Goal: Navigation & Orientation: Find specific page/section

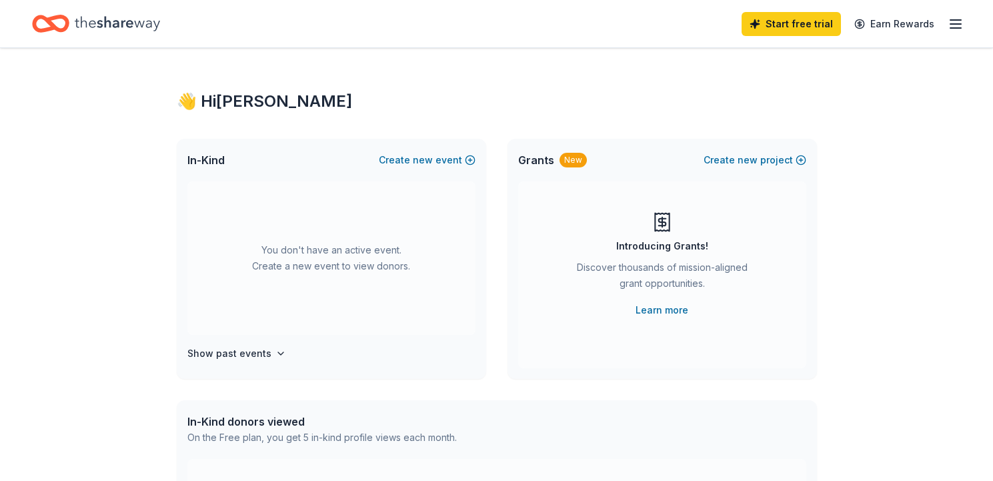
click at [140, 27] on icon "Home" at bounding box center [117, 23] width 85 height 27
click at [275, 356] on icon "button" at bounding box center [280, 353] width 11 height 11
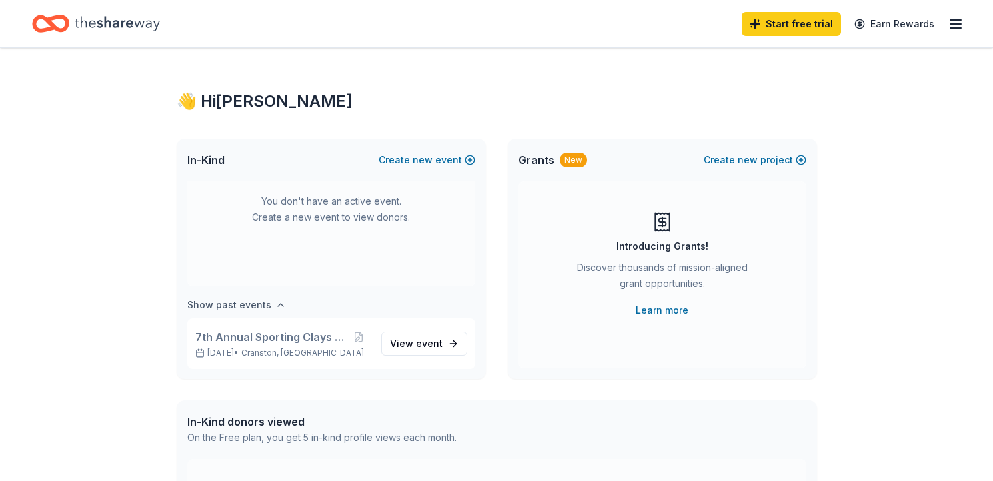
scroll to position [49, 0]
click at [963, 29] on icon "button" at bounding box center [956, 24] width 16 height 16
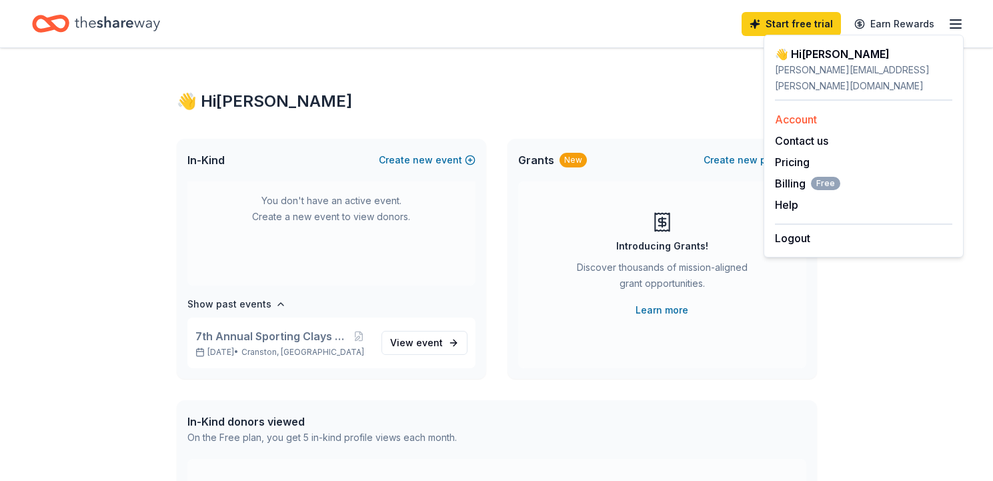
click at [802, 113] on link "Account" at bounding box center [796, 119] width 42 height 13
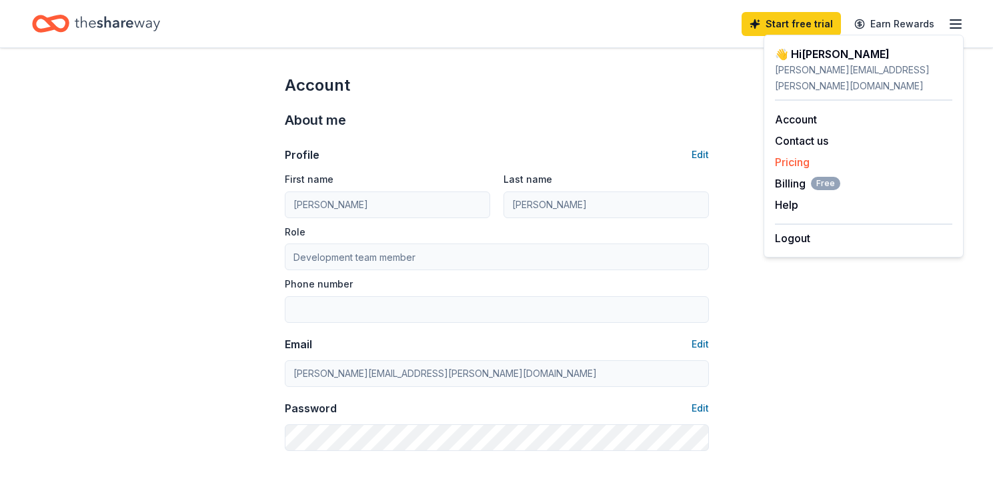
click at [795, 155] on link "Pricing" at bounding box center [792, 161] width 35 height 13
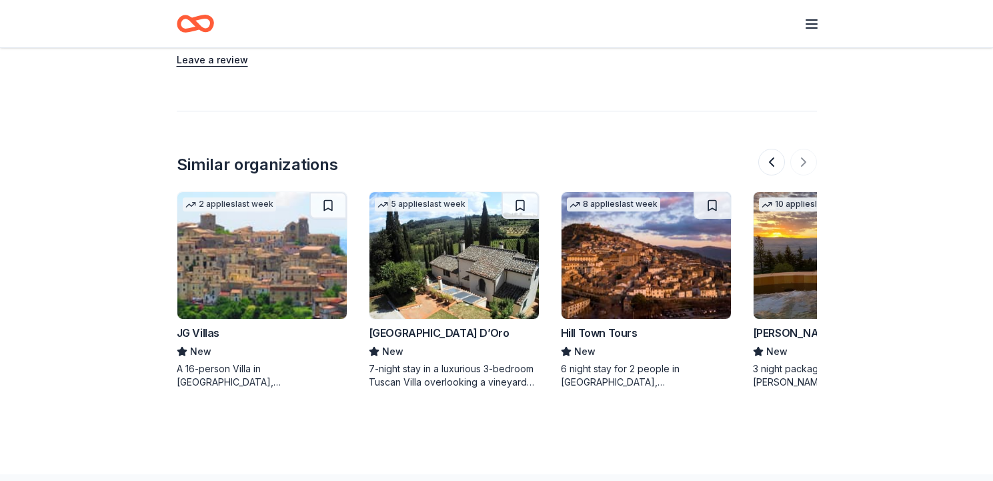
scroll to position [0, 299]
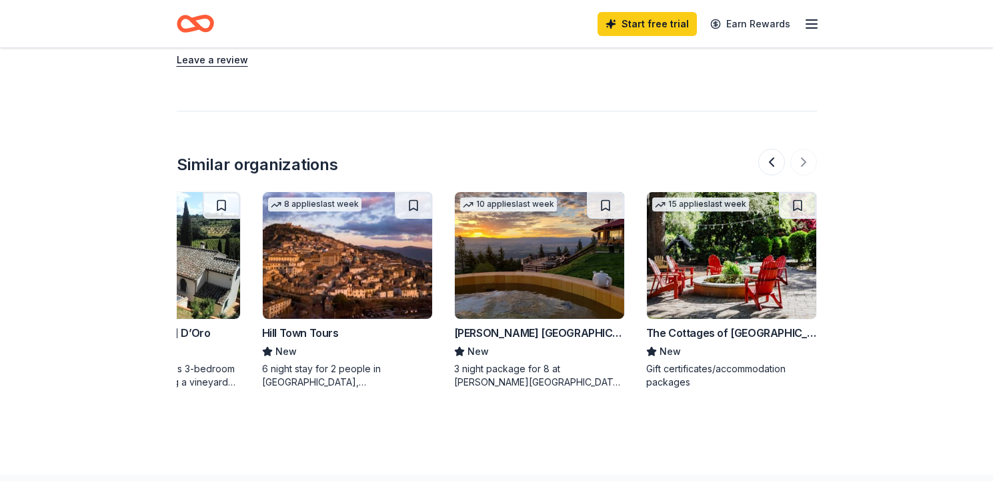
click at [802, 155] on div at bounding box center [787, 162] width 59 height 27
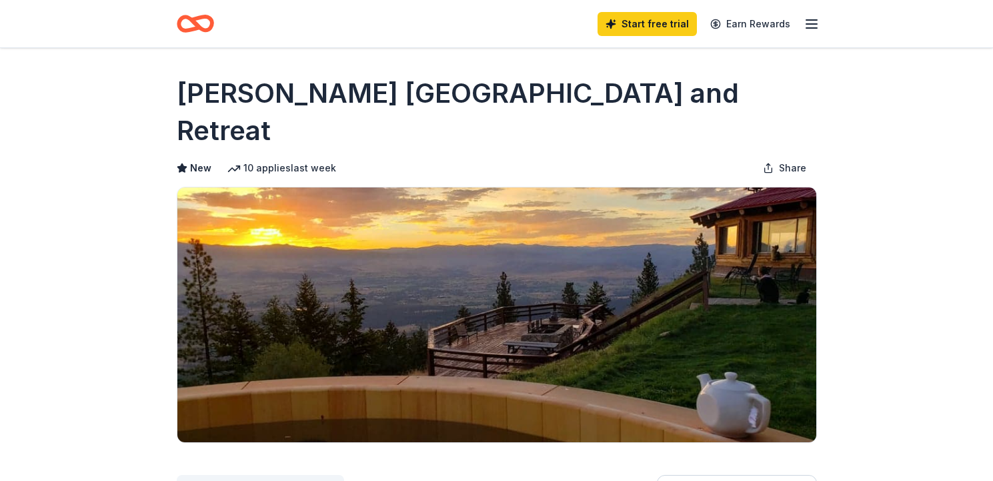
click at [809, 22] on icon "button" at bounding box center [812, 24] width 16 height 16
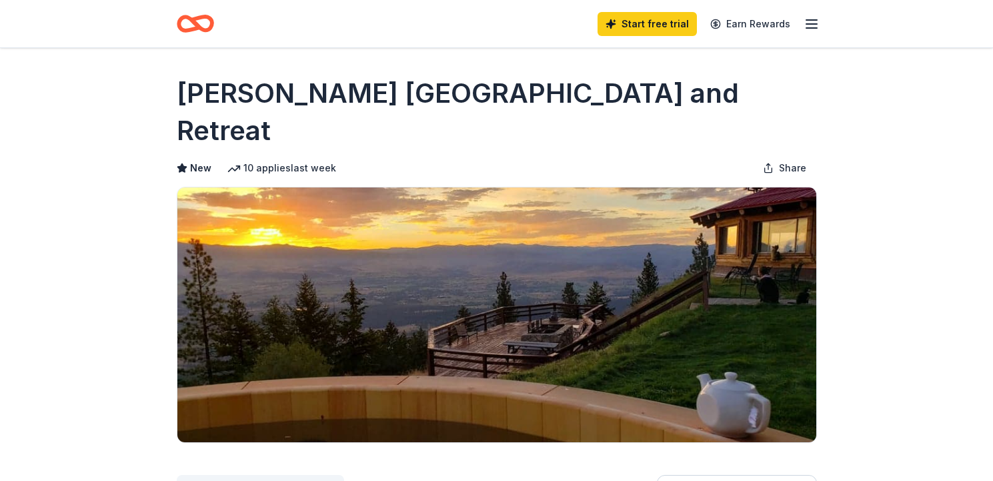
drag, startPoint x: 943, startPoint y: 81, endPoint x: 940, endPoint y: 37, distance: 43.4
